Goal: Navigation & Orientation: Find specific page/section

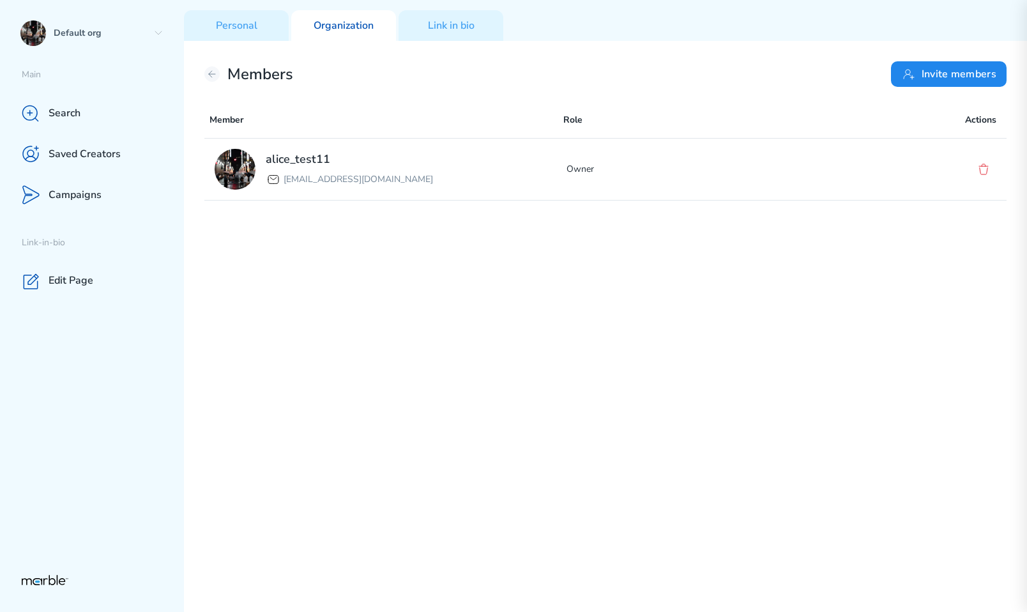
click at [741, 294] on div "alice_test11 [EMAIL_ADDRESS][DOMAIN_NAME] Owner" at bounding box center [605, 375] width 803 height 474
click at [219, 77] on div "Members Invite members" at bounding box center [605, 74] width 803 height 26
click at [210, 73] on icon at bounding box center [212, 74] width 6 height 6
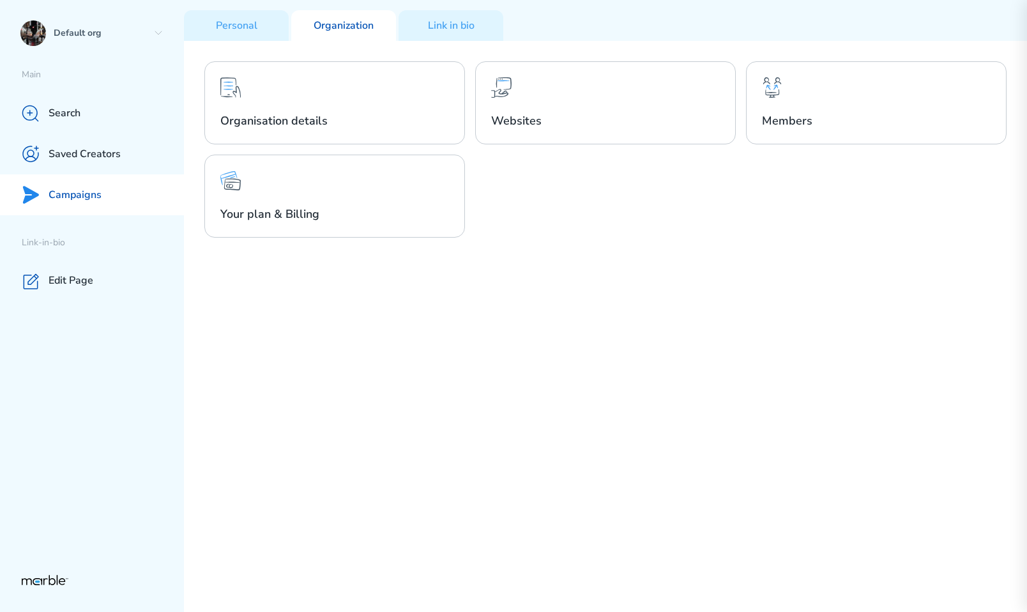
click at [93, 203] on div "Campaigns" at bounding box center [92, 194] width 184 height 41
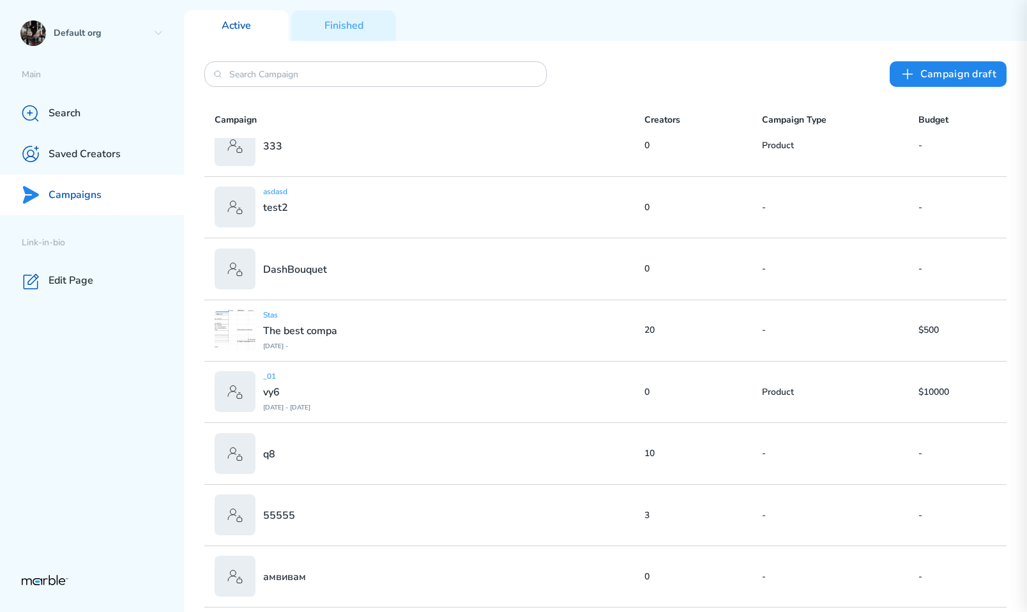
scroll to position [1288, 0]
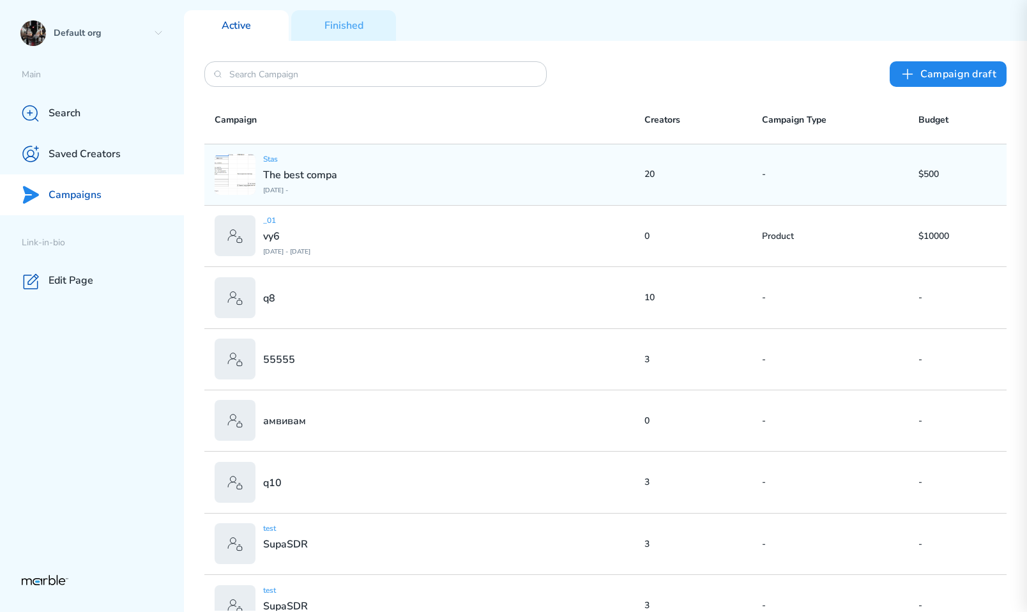
click at [419, 182] on div "Stas The best compa [DATE] -" at bounding box center [430, 174] width 430 height 41
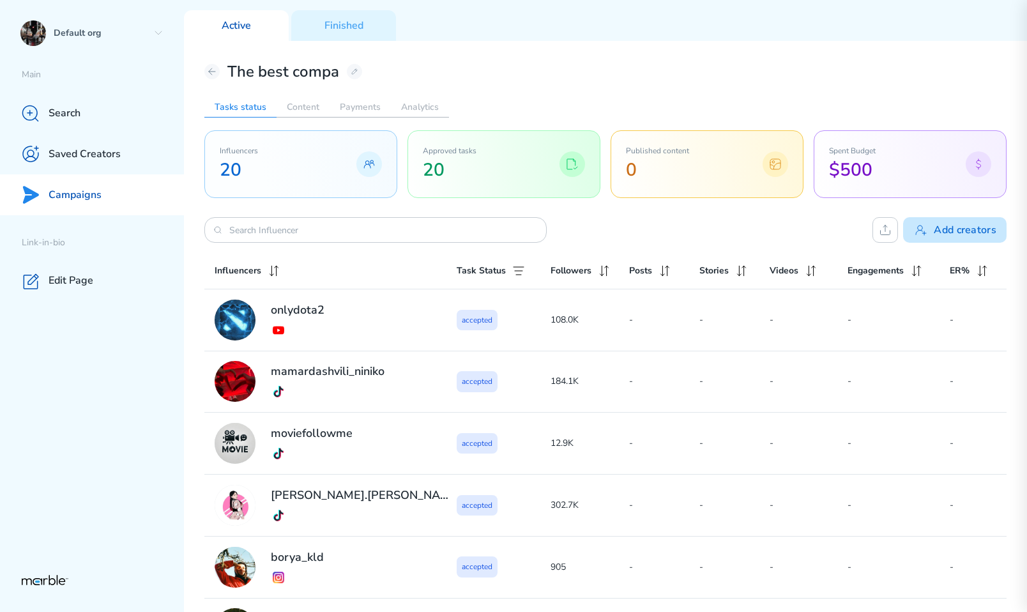
click at [779, 225] on icon at bounding box center [921, 229] width 15 height 15
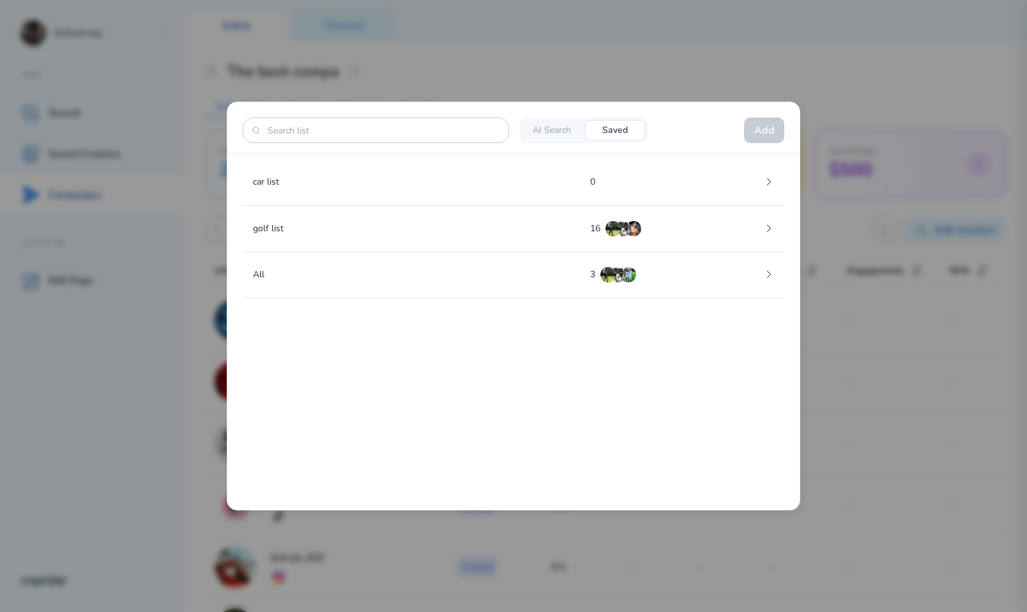
click at [779, 220] on div at bounding box center [513, 306] width 1027 height 612
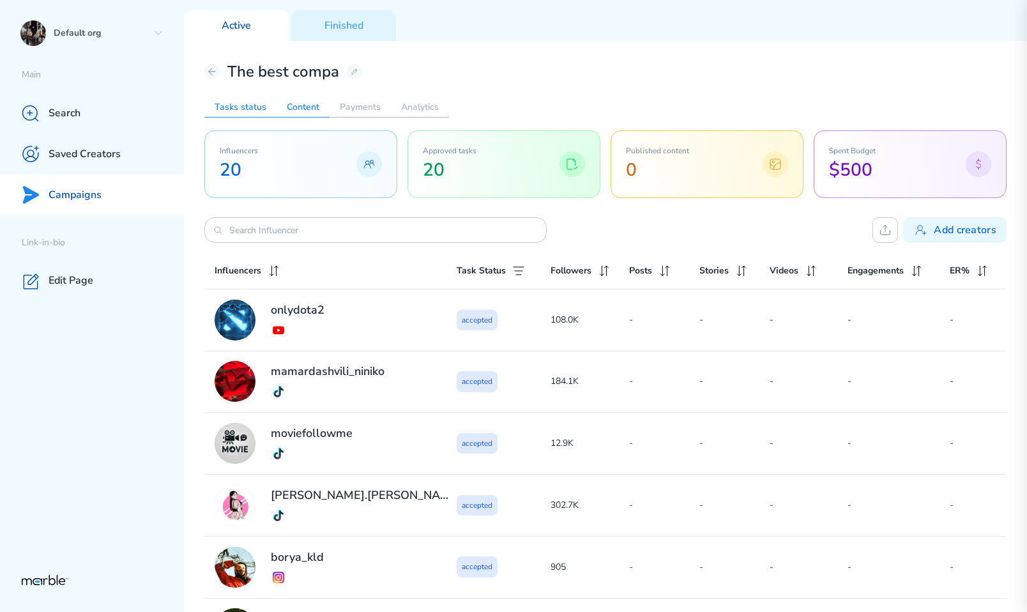
click at [310, 109] on h2 "Content" at bounding box center [303, 107] width 53 height 20
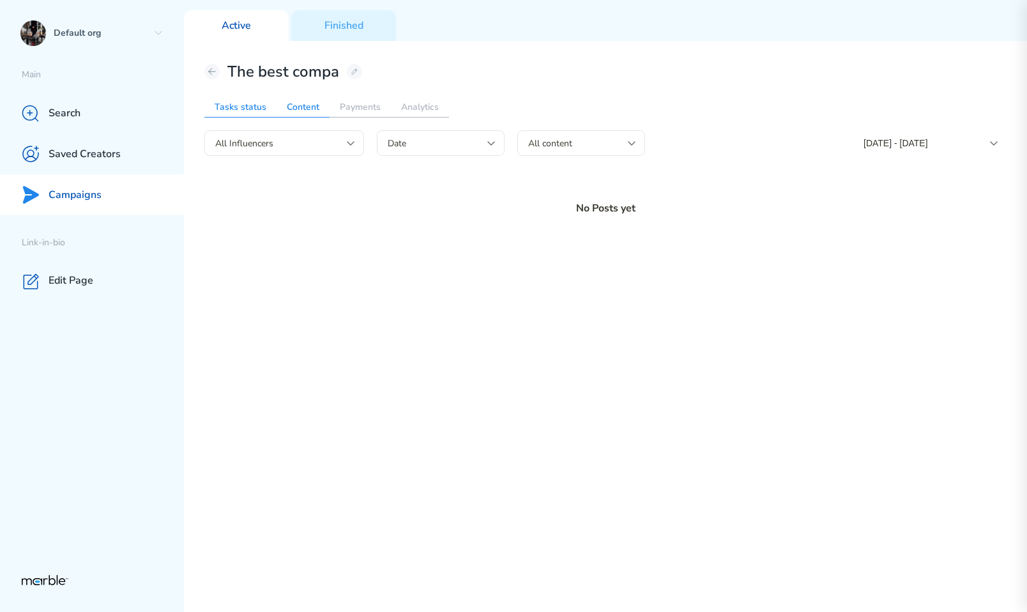
click at [256, 106] on h2 "Tasks status" at bounding box center [240, 107] width 72 height 20
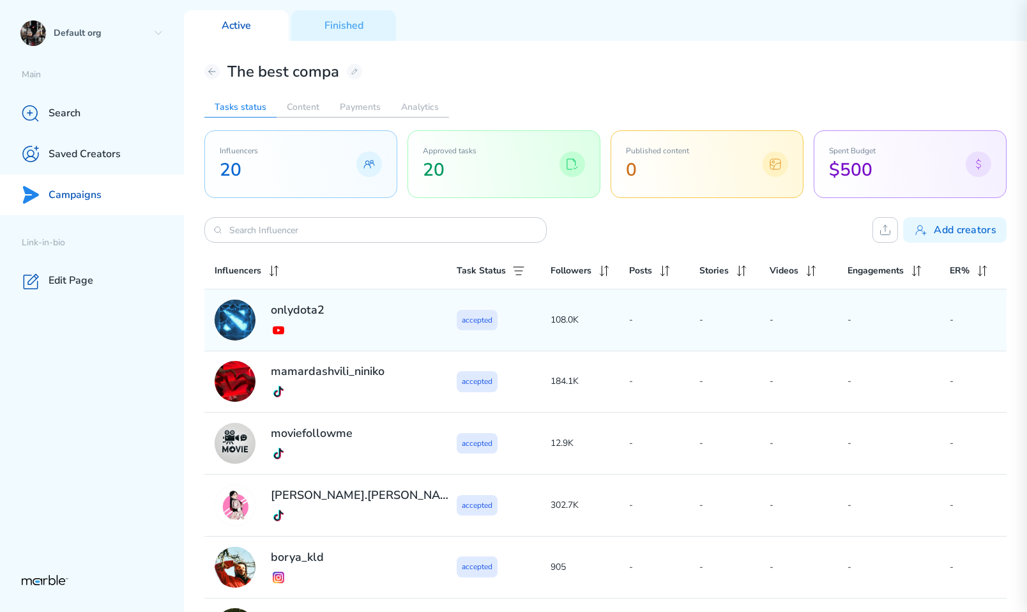
click at [376, 305] on div "onlydota2" at bounding box center [336, 320] width 242 height 41
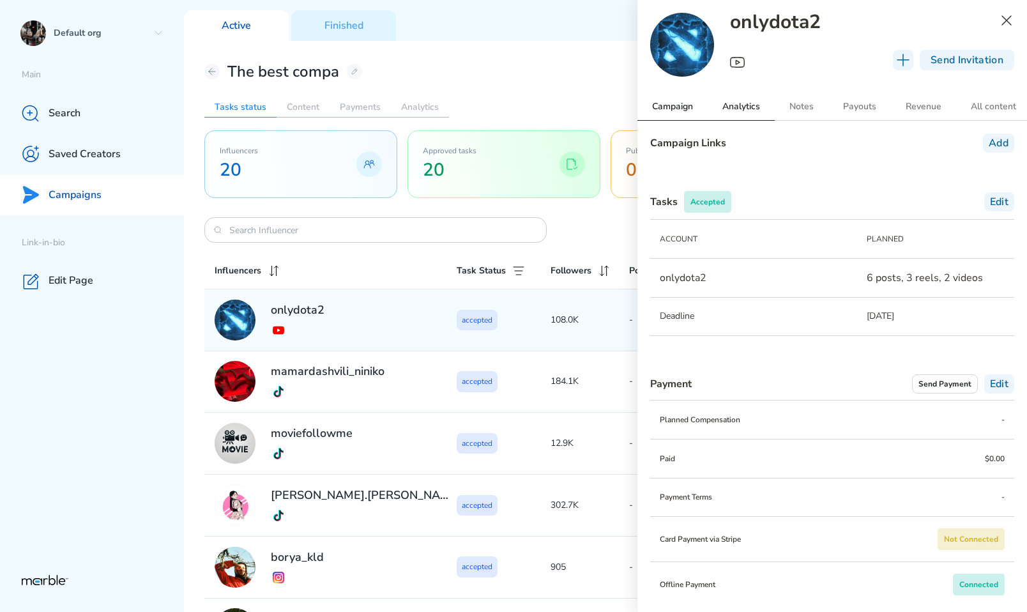
click at [752, 109] on h2 "Analytics" at bounding box center [741, 106] width 67 height 27
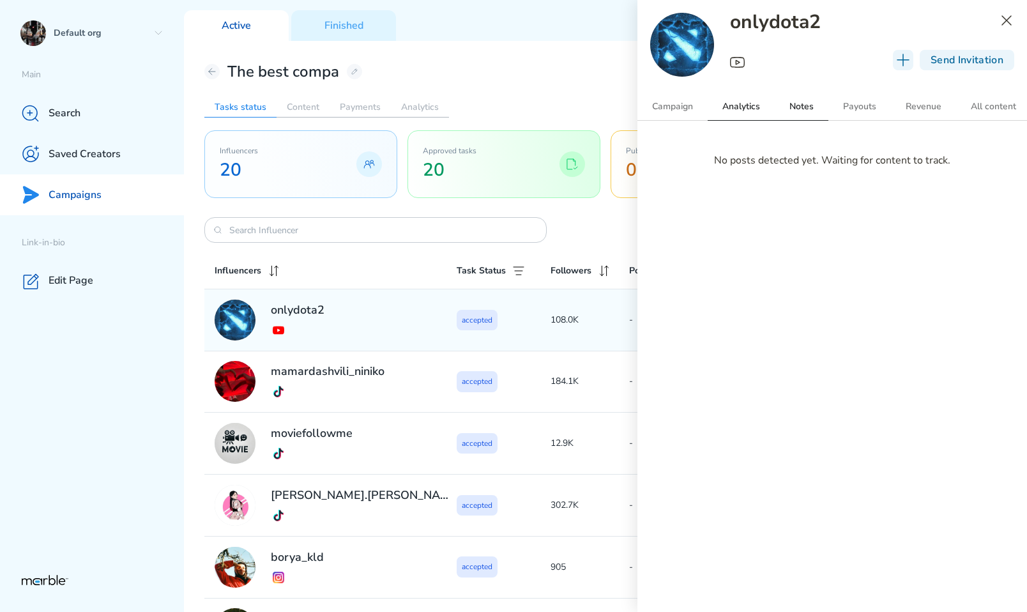
click at [779, 109] on h2 "Notes" at bounding box center [802, 106] width 54 height 27
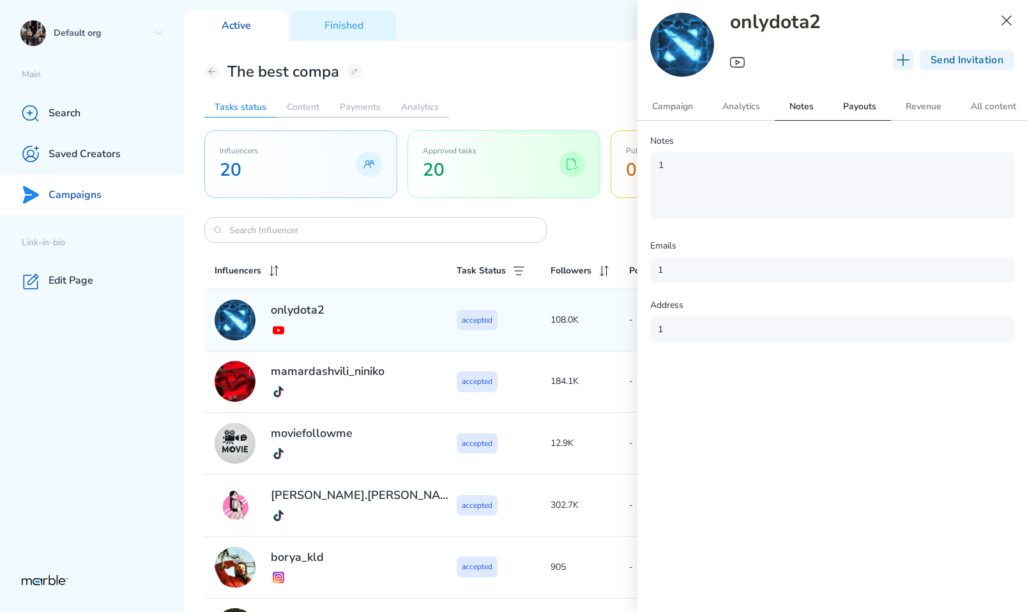
click at [779, 107] on h2 "Payouts" at bounding box center [860, 106] width 63 height 27
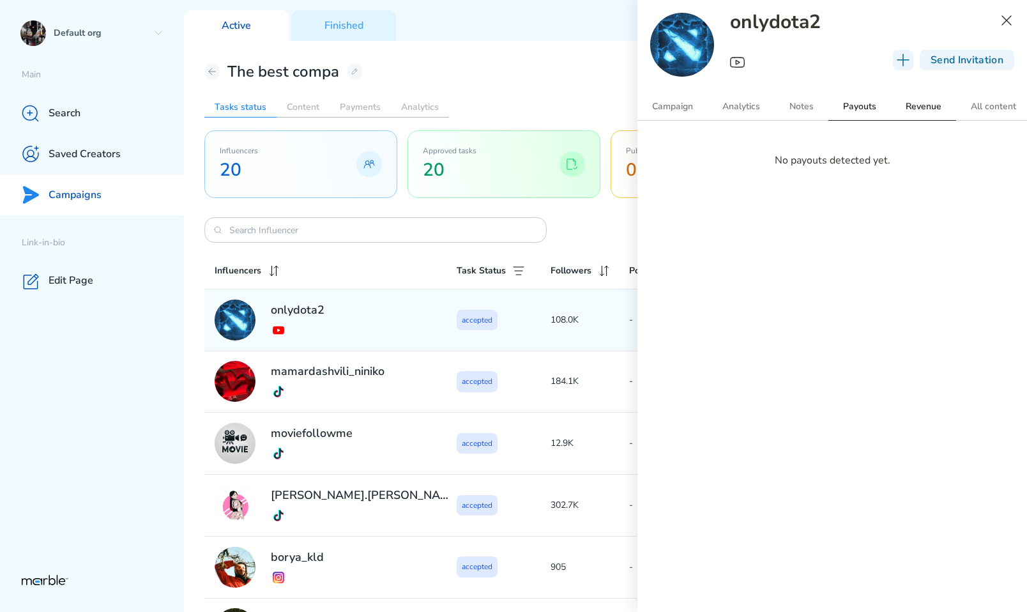
click at [779, 104] on h2 "Revenue" at bounding box center [923, 106] width 65 height 27
click at [779, 109] on h2 "All content" at bounding box center [993, 106] width 75 height 27
